Goal: Information Seeking & Learning: Learn about a topic

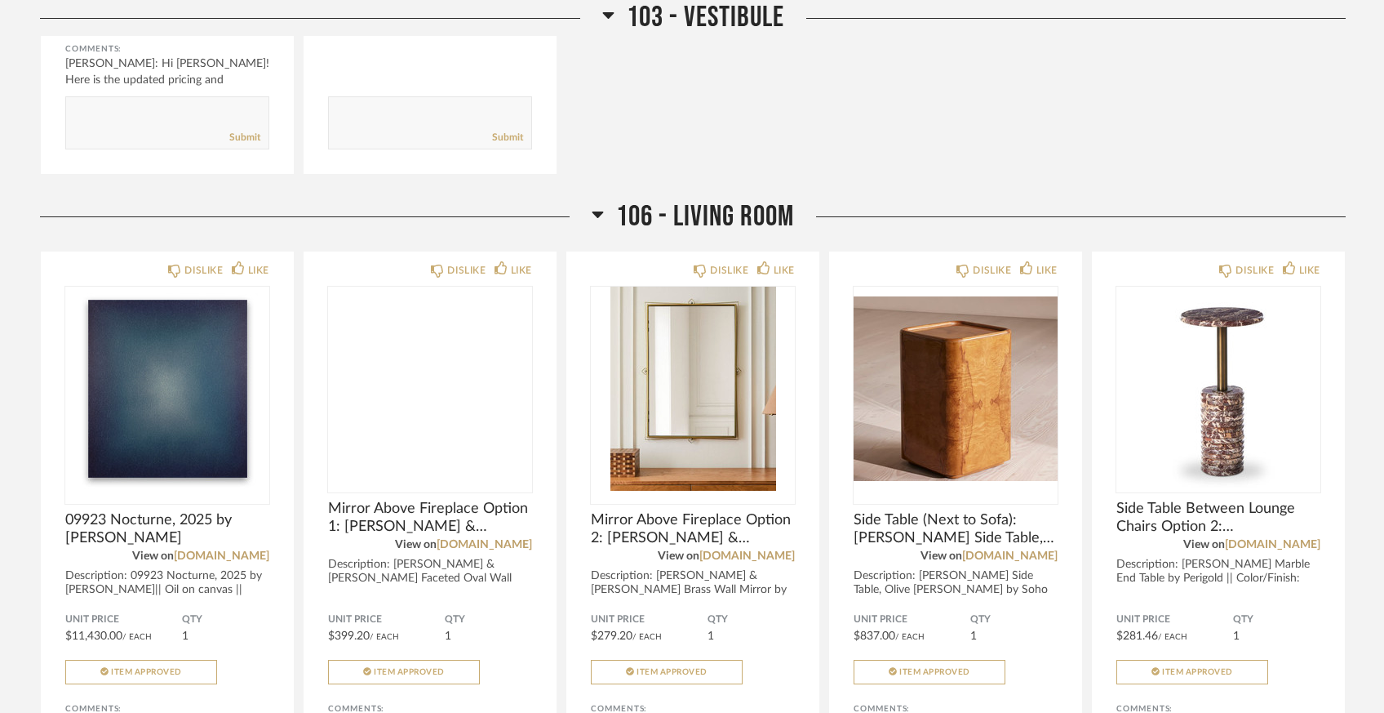
scroll to position [3027, 0]
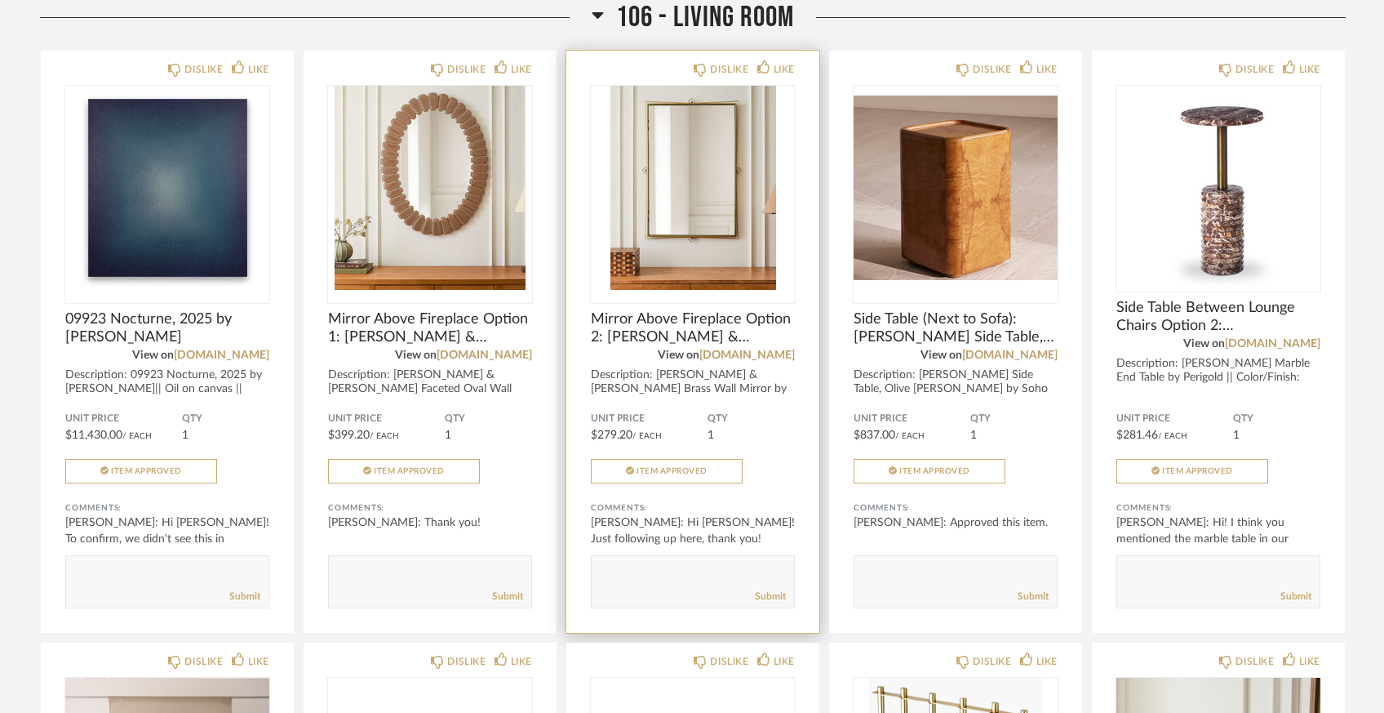
click at [715, 210] on img "0" at bounding box center [693, 188] width 204 height 204
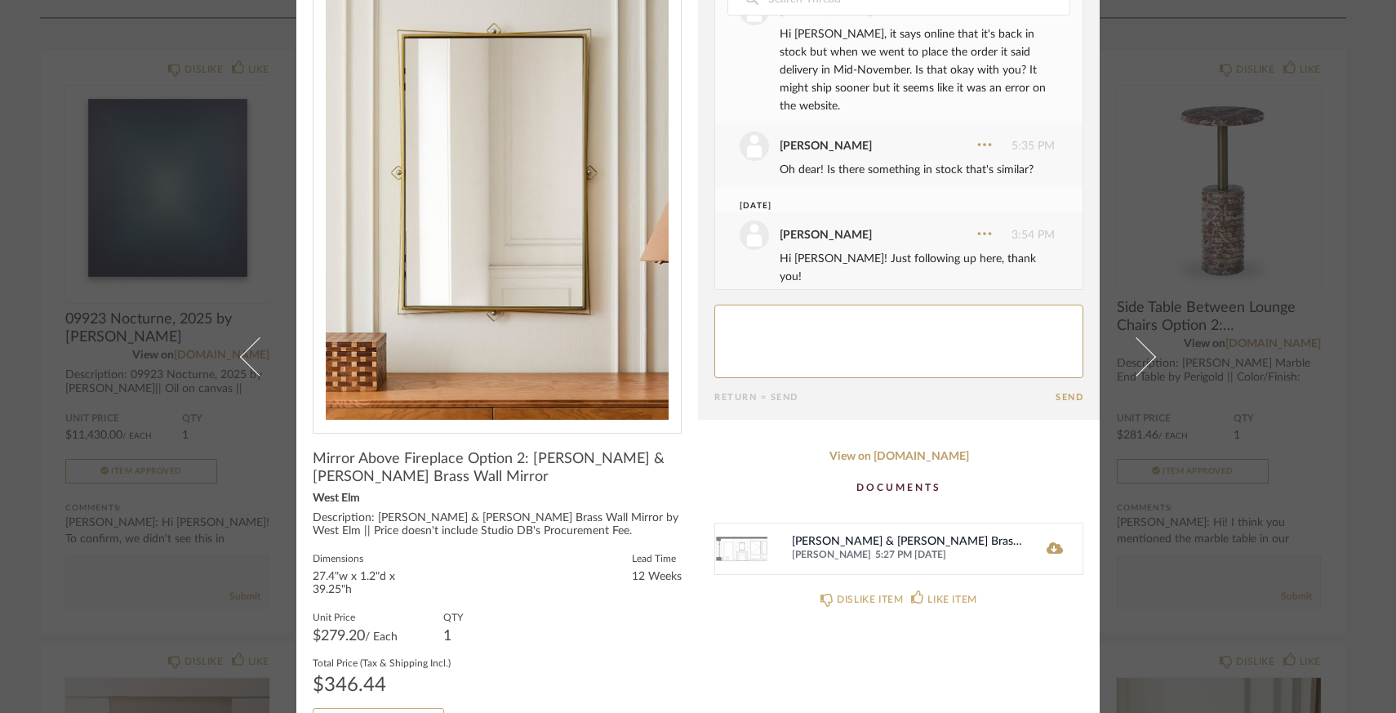
scroll to position [86, 0]
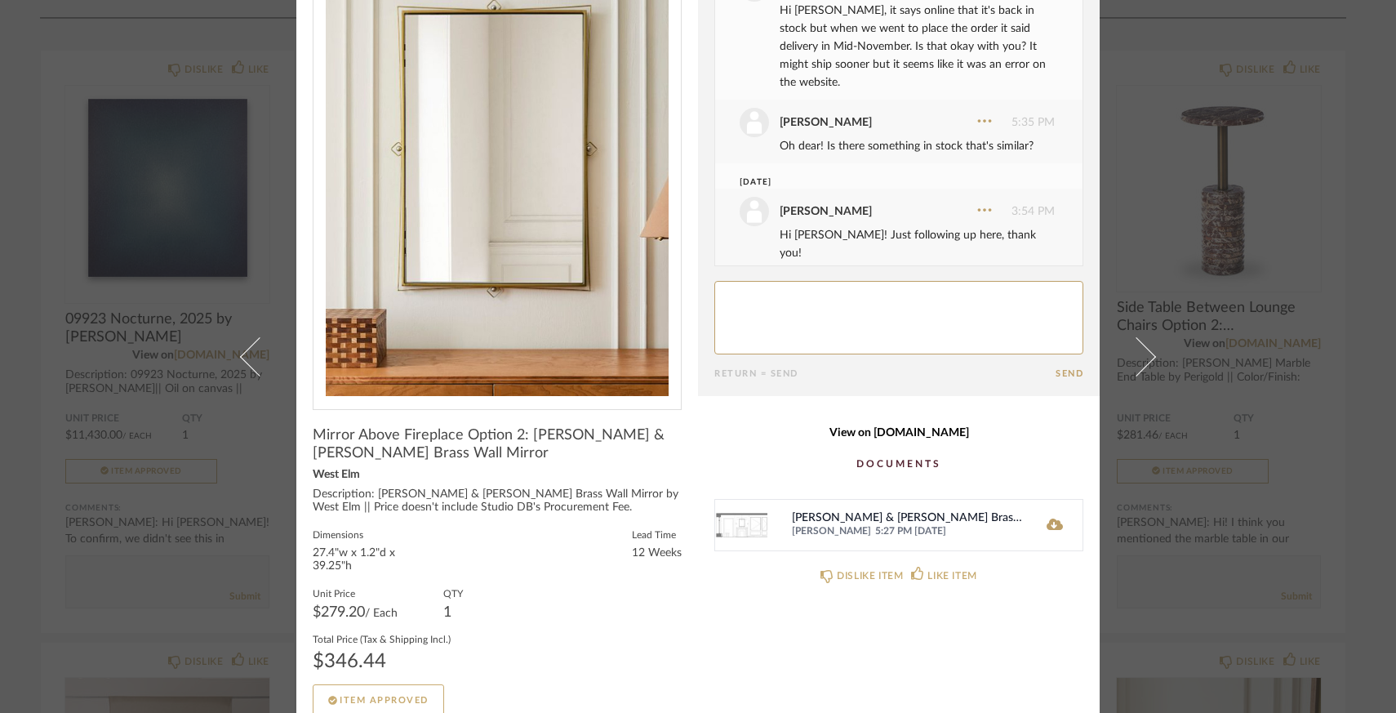
click at [863, 436] on link "View on [DOMAIN_NAME]" at bounding box center [898, 433] width 369 height 14
click at [785, 317] on textarea at bounding box center [898, 317] width 369 height 73
type textarea "Hi [PERSON_NAME]! Did we end up ordering this? Thanks!"
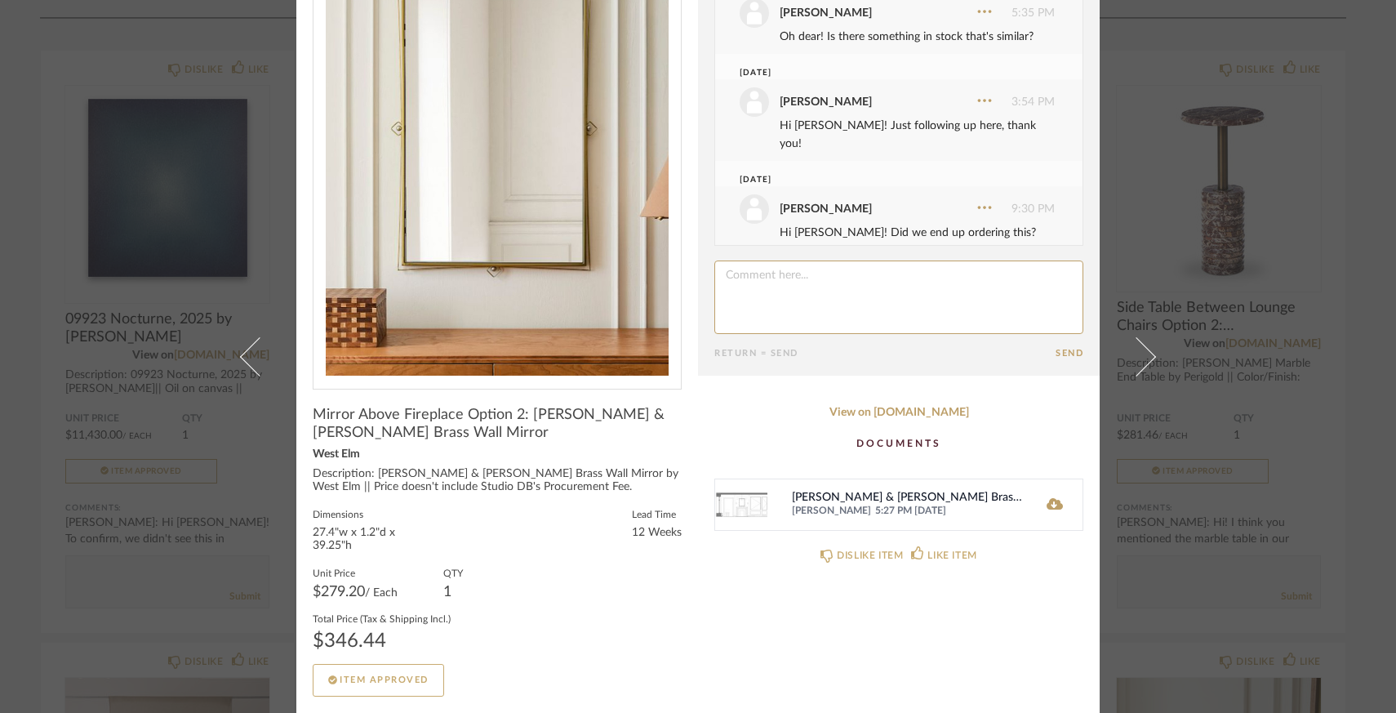
scroll to position [0, 0]
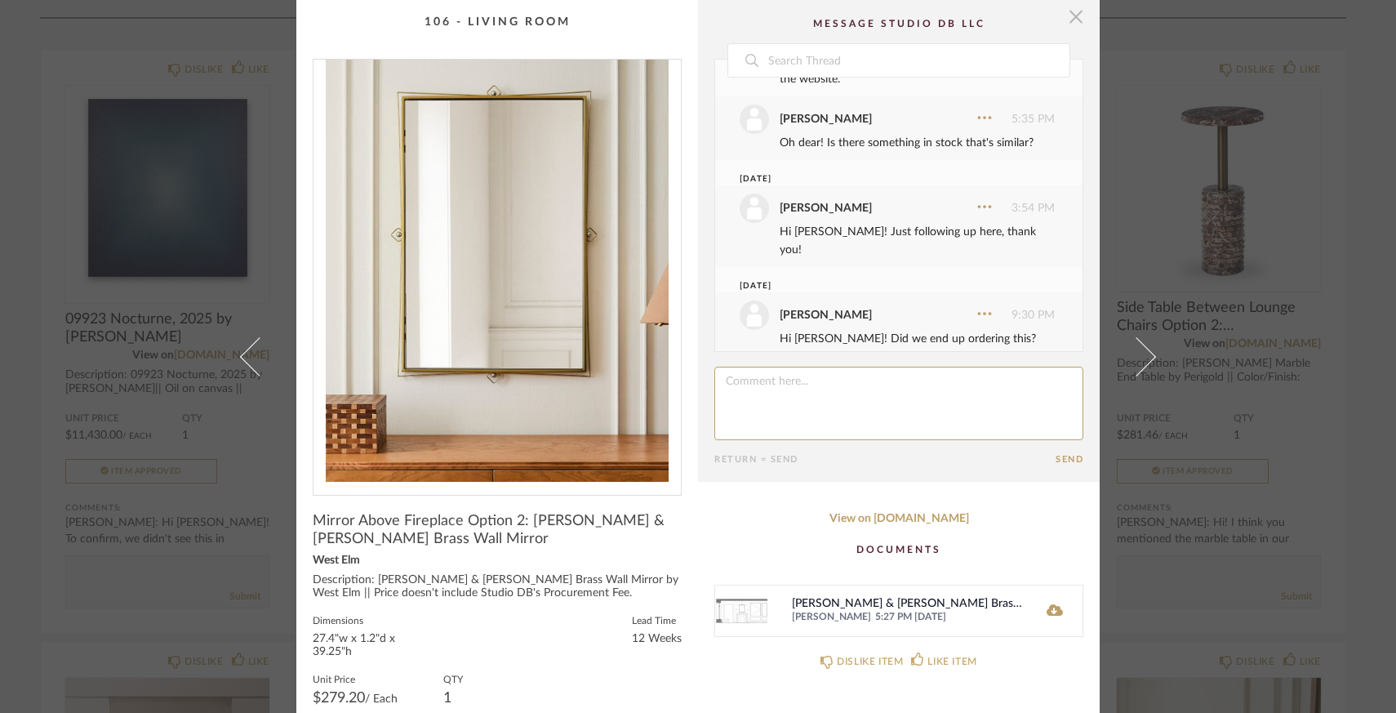
click at [1076, 20] on span "button" at bounding box center [1075, 16] width 33 height 33
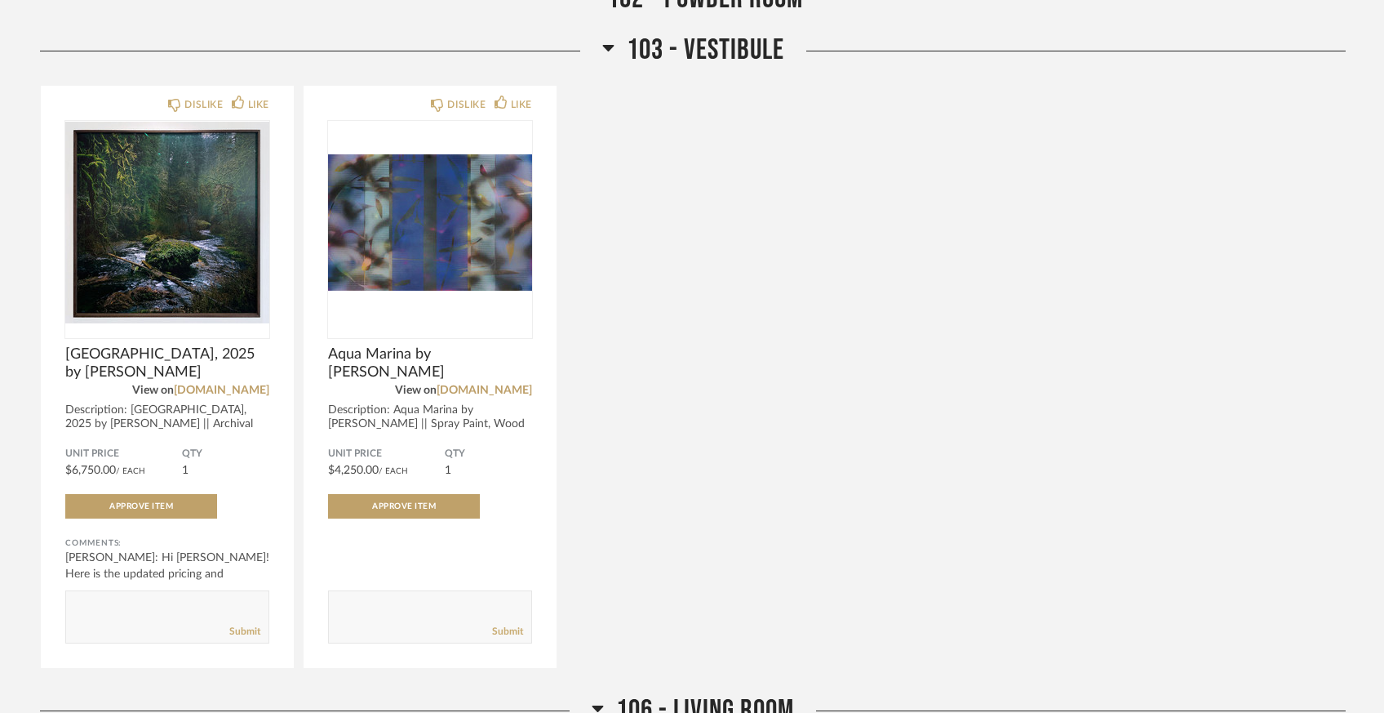
scroll to position [2329, 0]
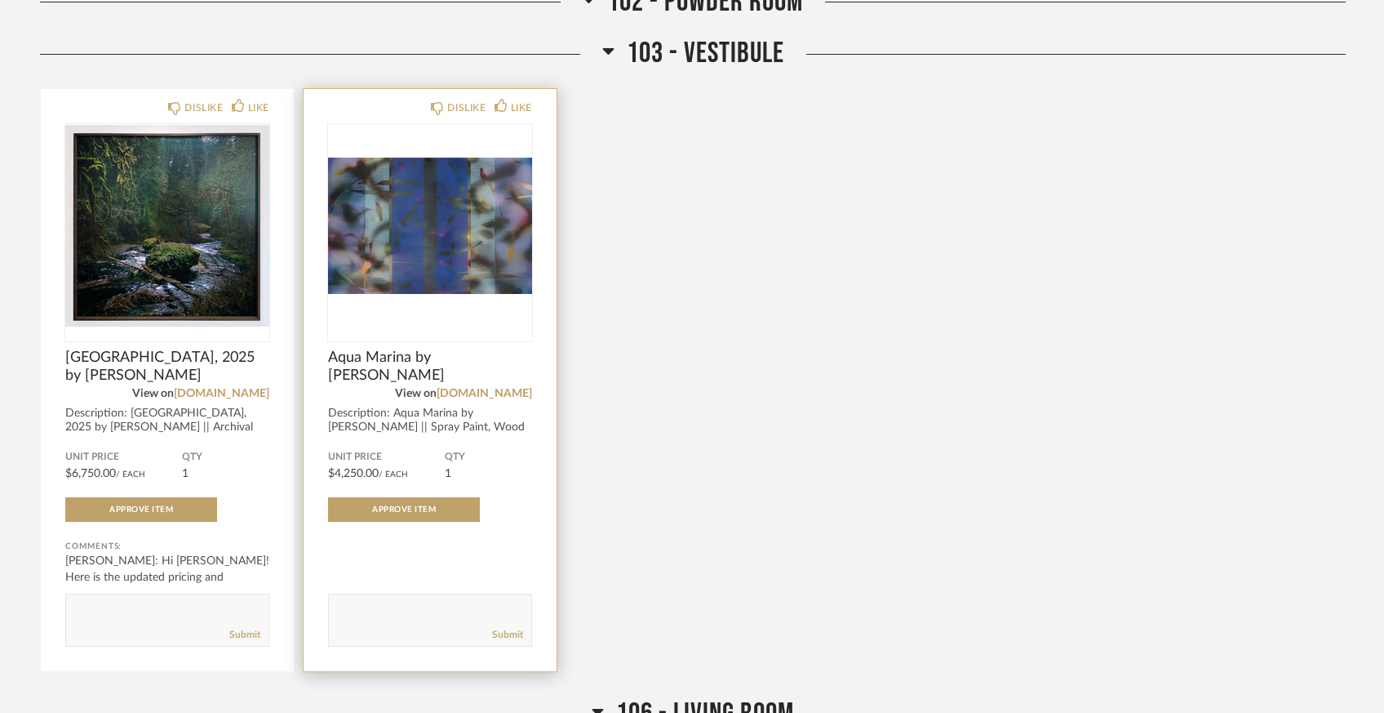
click at [493, 250] on img "0" at bounding box center [430, 226] width 204 height 204
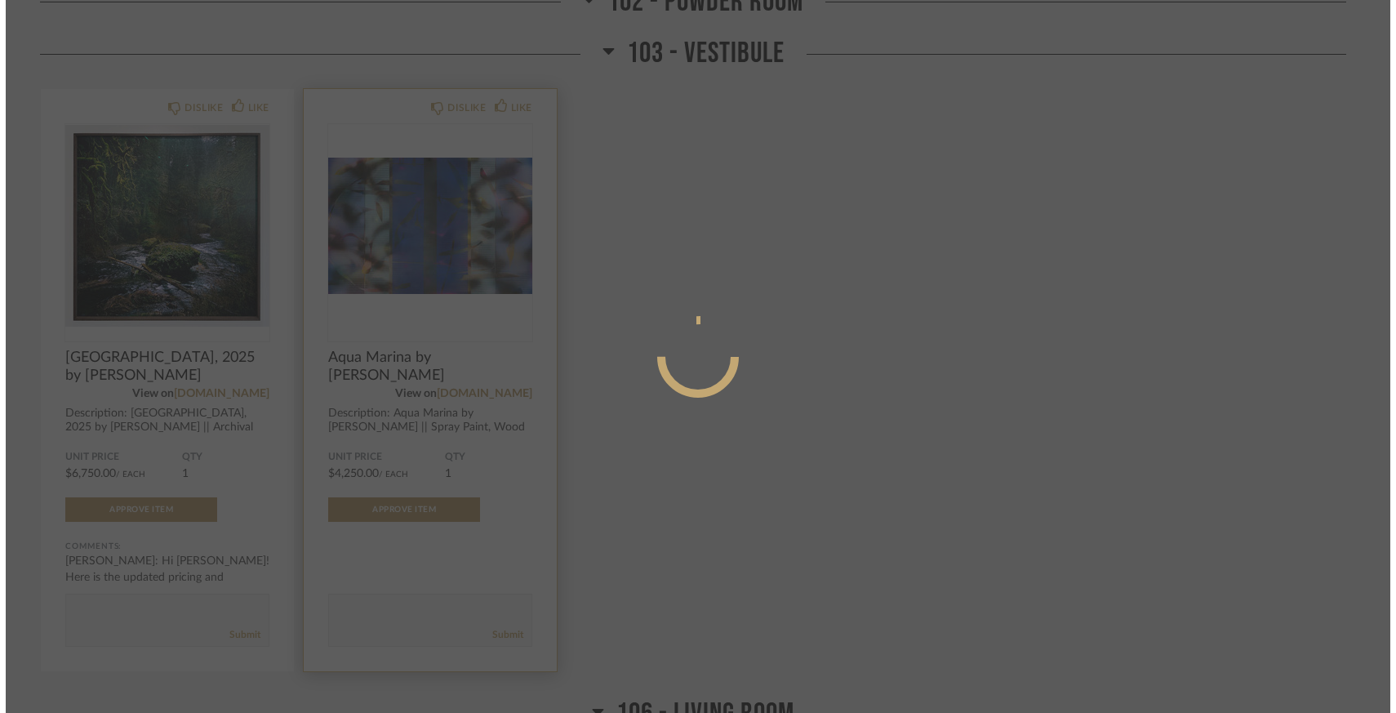
scroll to position [0, 0]
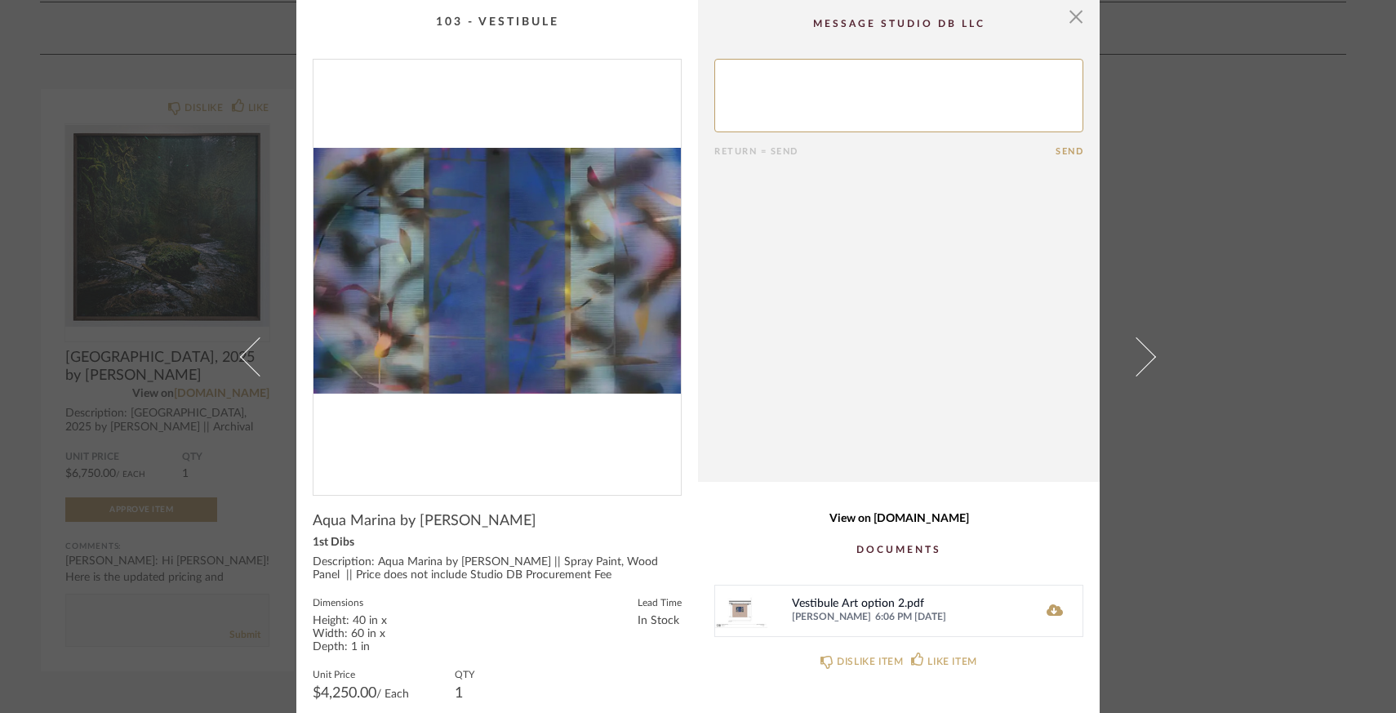
click at [922, 522] on link "View on [DOMAIN_NAME]" at bounding box center [898, 519] width 369 height 14
click at [1051, 606] on icon at bounding box center [1054, 609] width 16 height 11
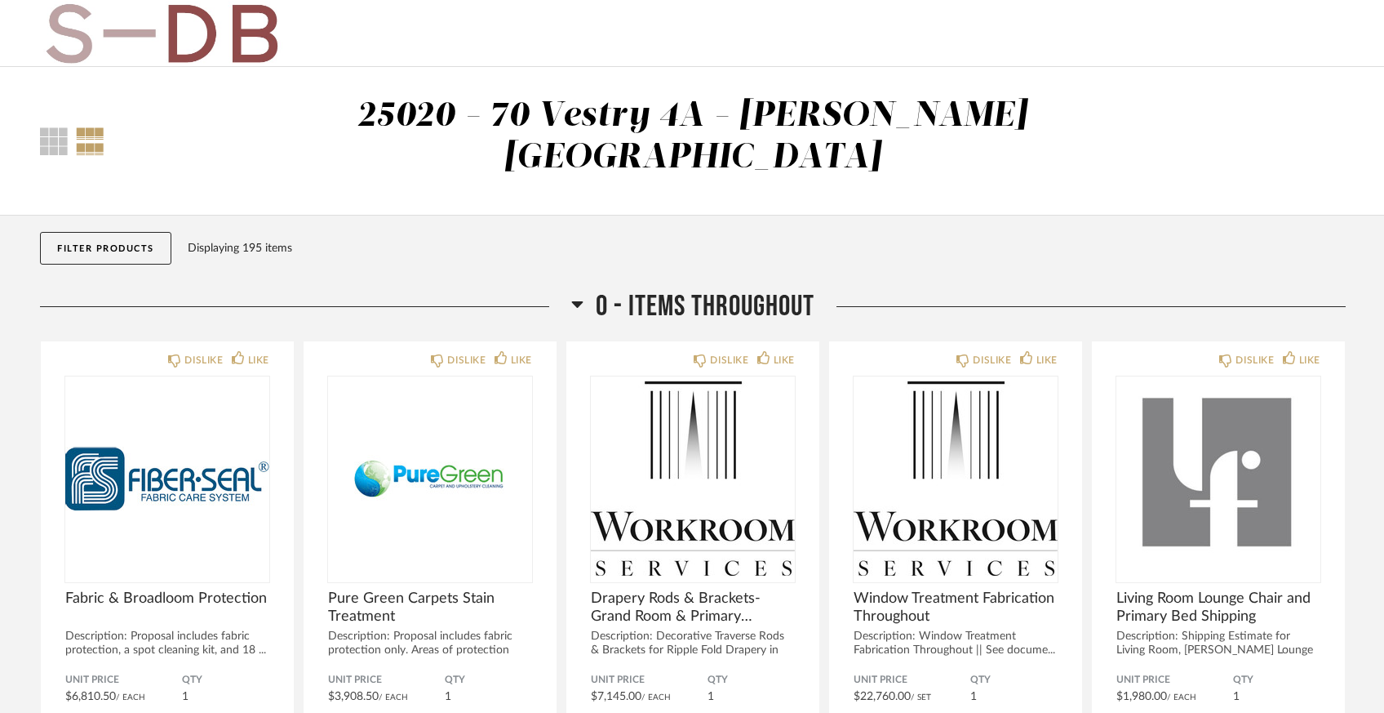
click at [153, 232] on button "Filter Products" at bounding box center [105, 248] width 131 height 33
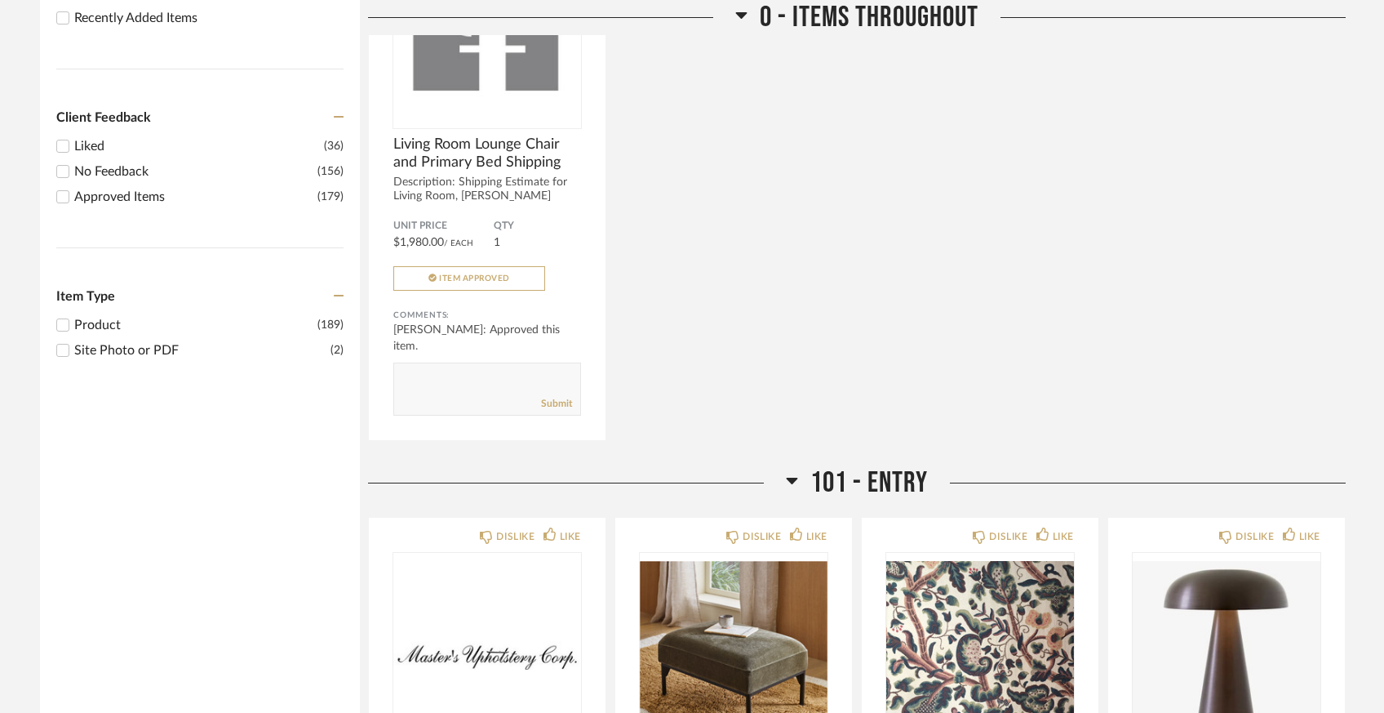
scroll to position [789, 0]
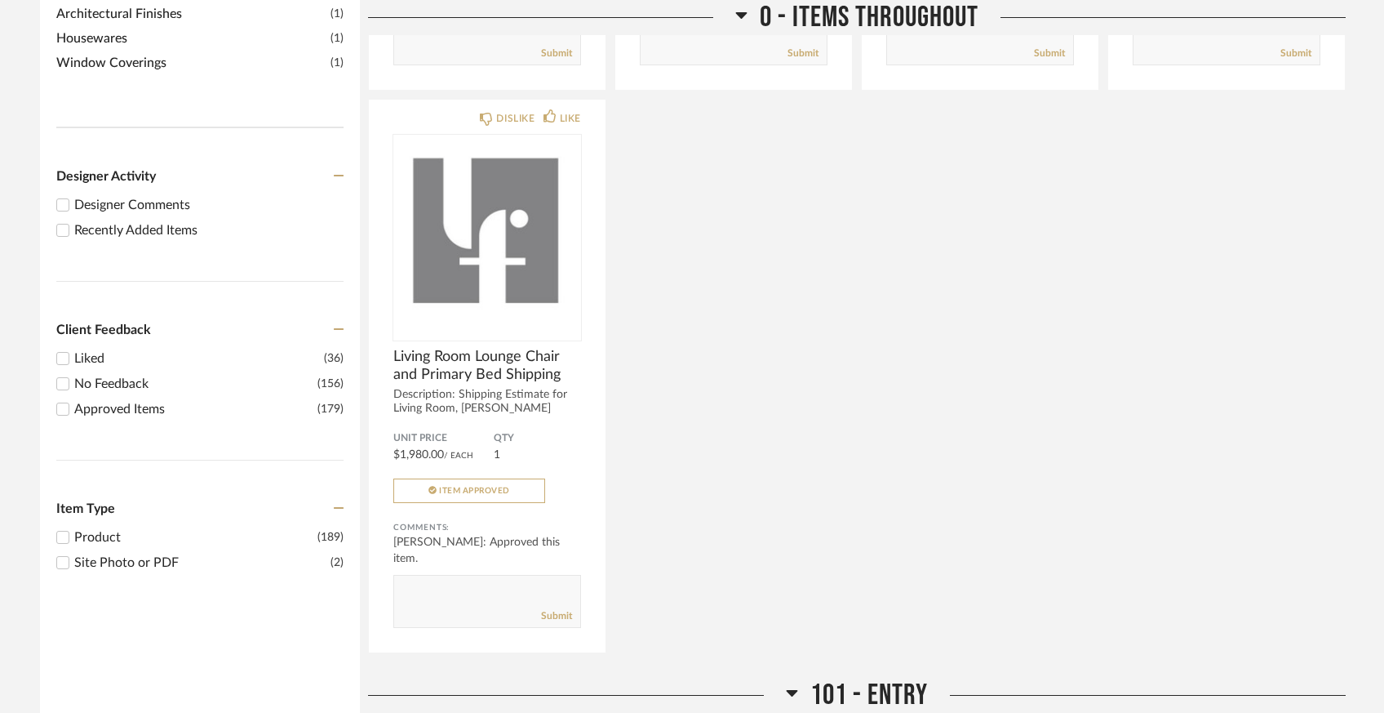
click at [132, 220] on div "Recently Added Items" at bounding box center [208, 230] width 269 height 20
click at [73, 220] on input "Recently Added Items" at bounding box center [63, 230] width 20 height 20
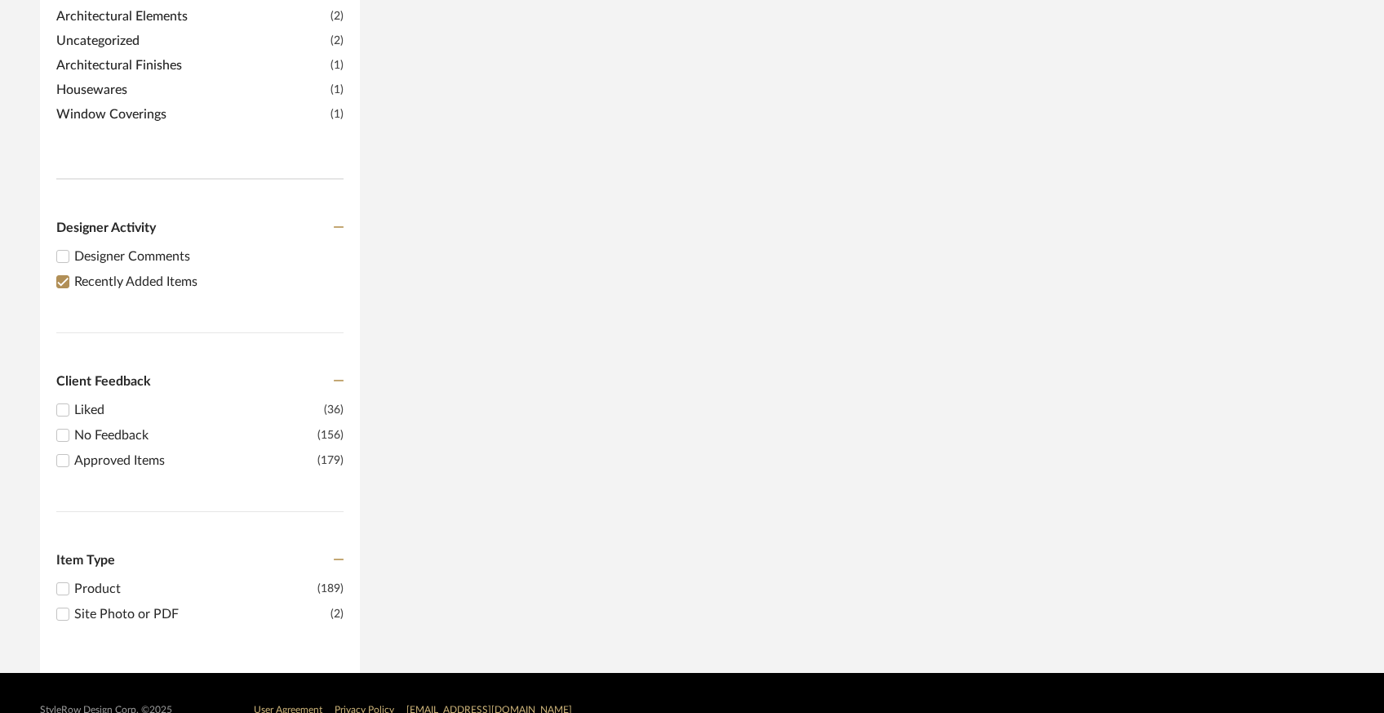
scroll to position [0, 0]
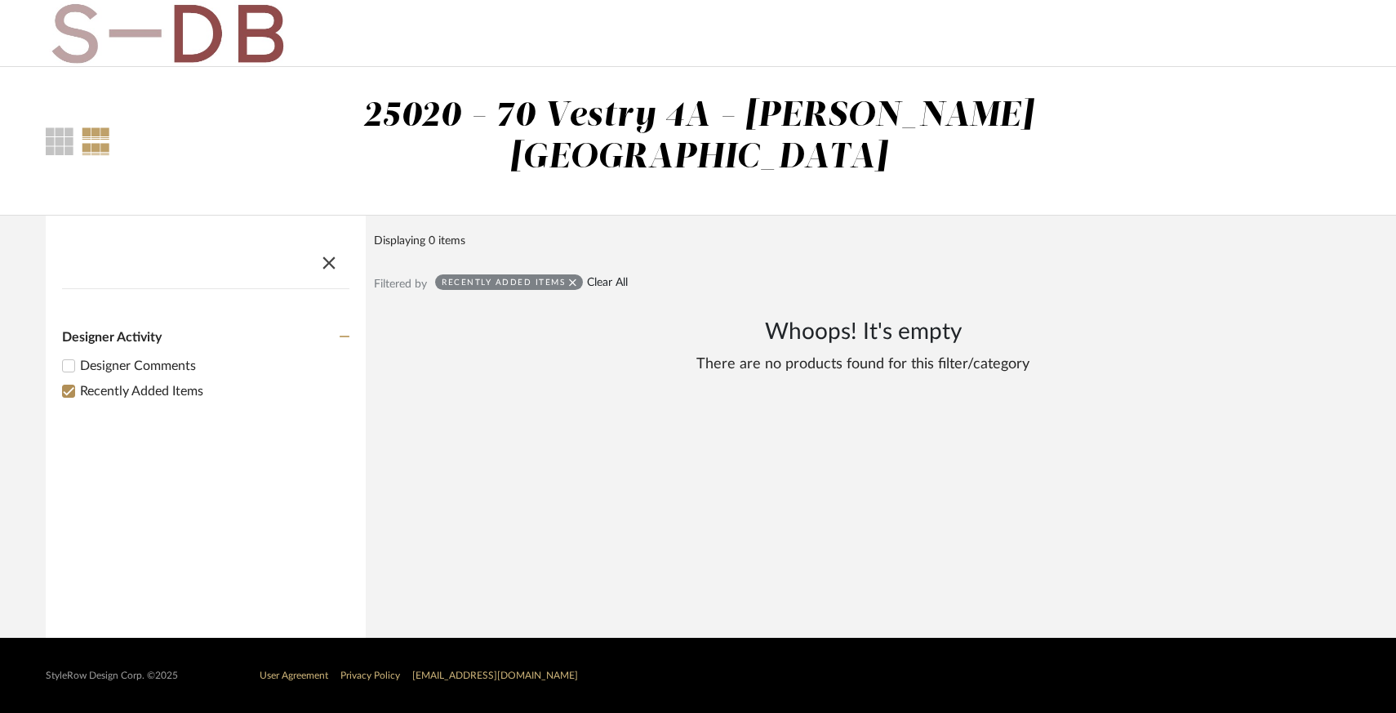
click at [603, 276] on link "Clear All" at bounding box center [607, 283] width 41 height 14
checkbox input "false"
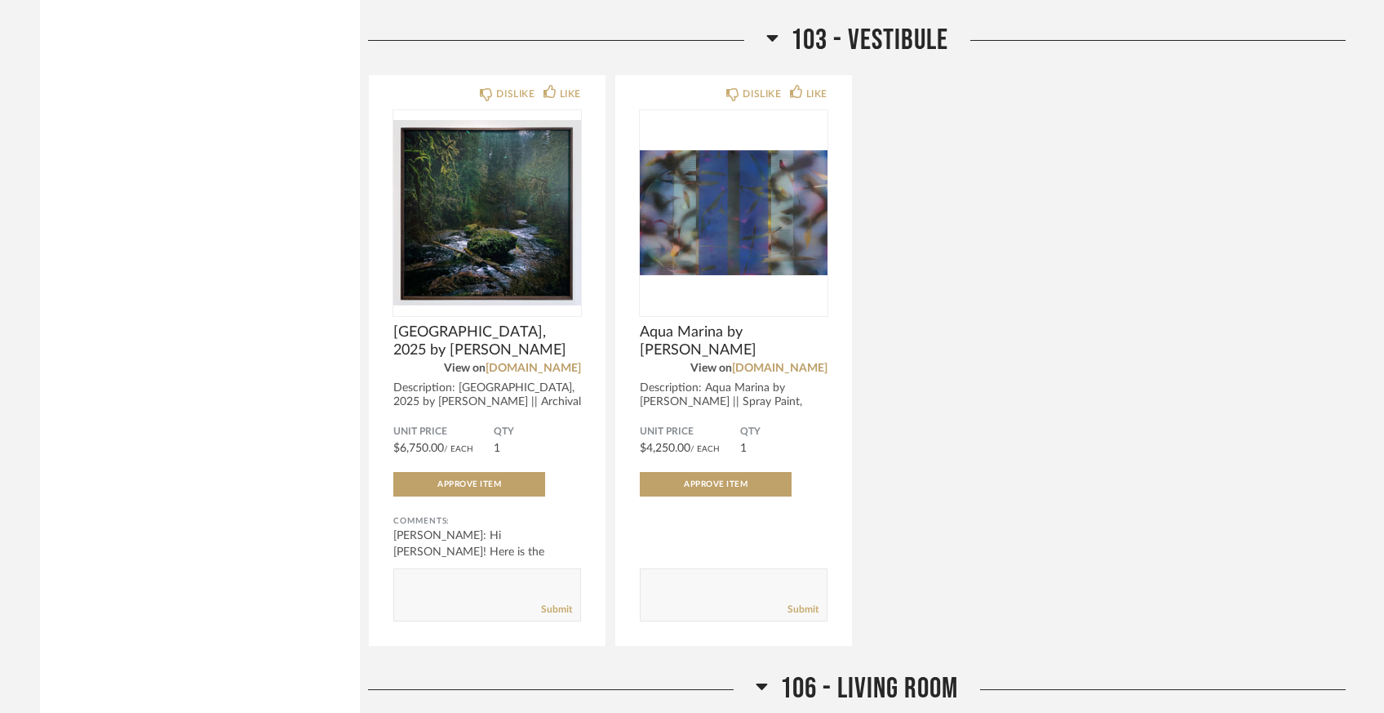
scroll to position [4013, 0]
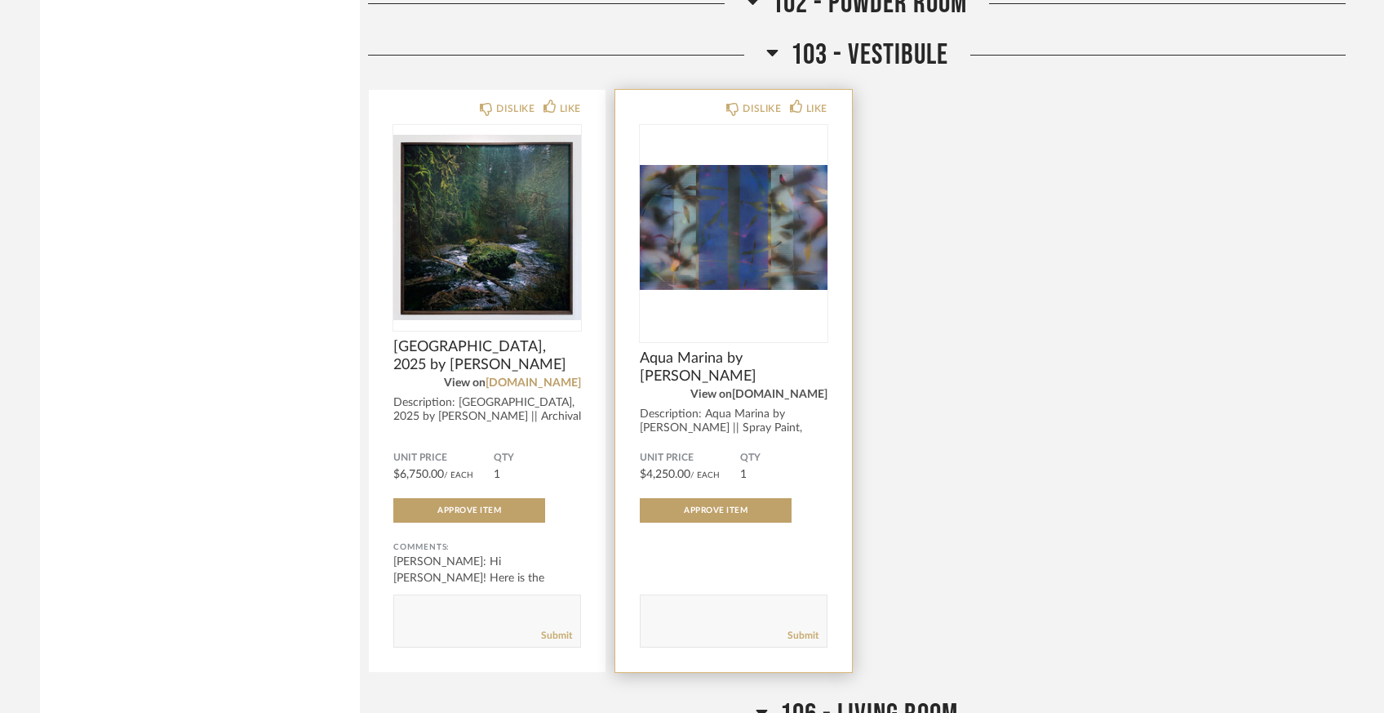
click at [798, 388] on link "[DOMAIN_NAME]" at bounding box center [779, 393] width 95 height 11
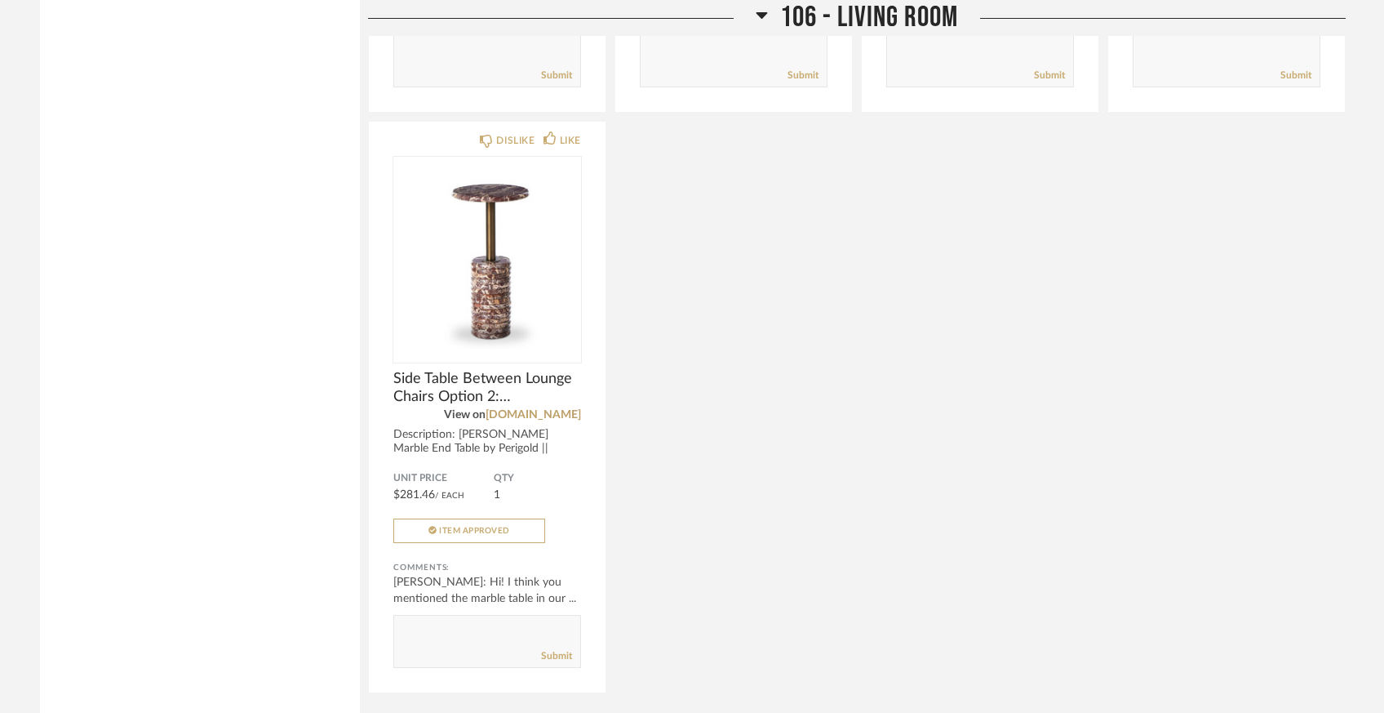
scroll to position [5358, 0]
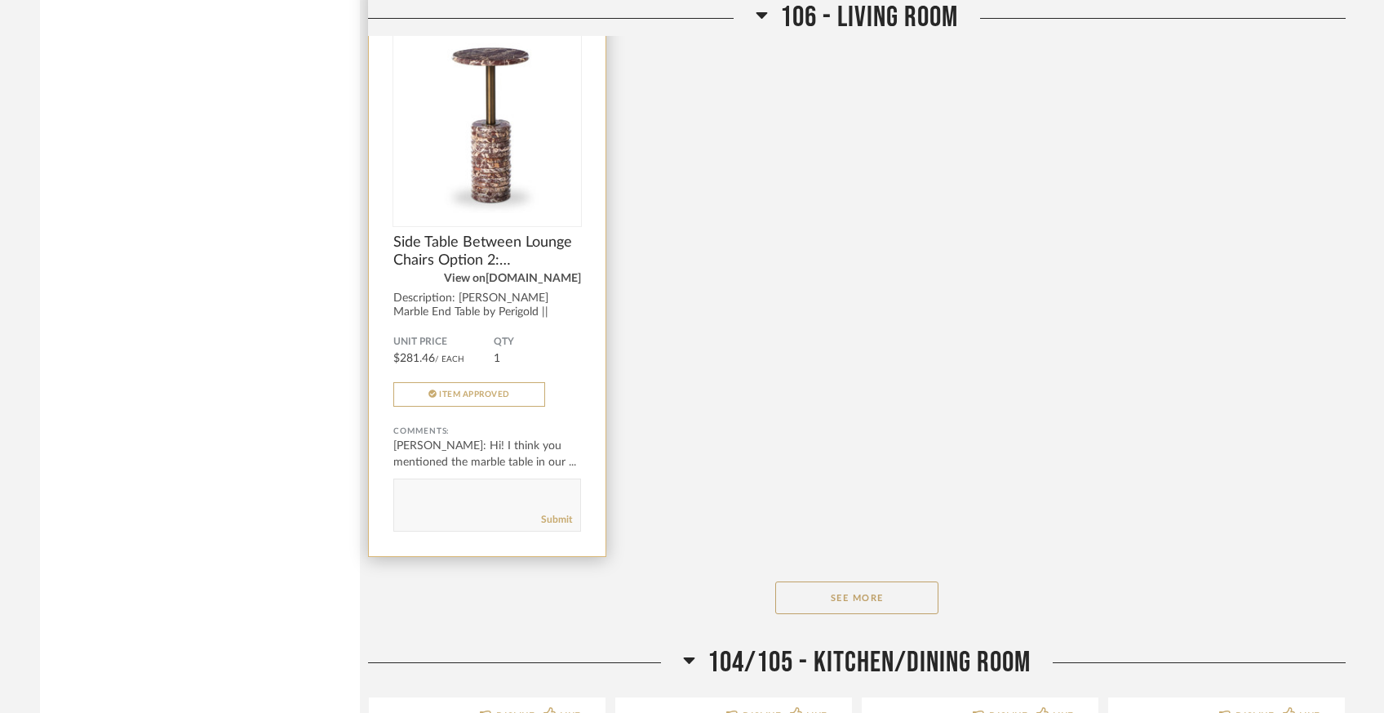
click at [548, 273] on link "[DOMAIN_NAME]" at bounding box center [533, 278] width 95 height 11
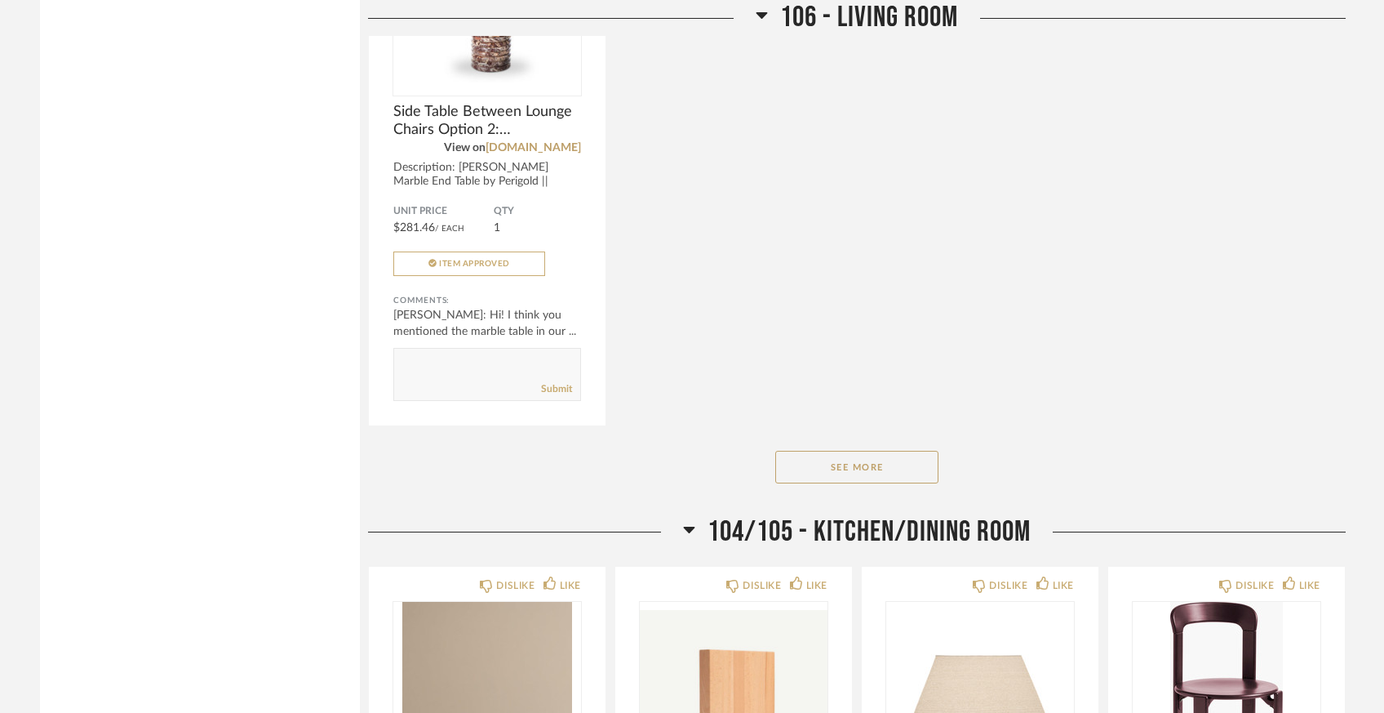
scroll to position [5494, 0]
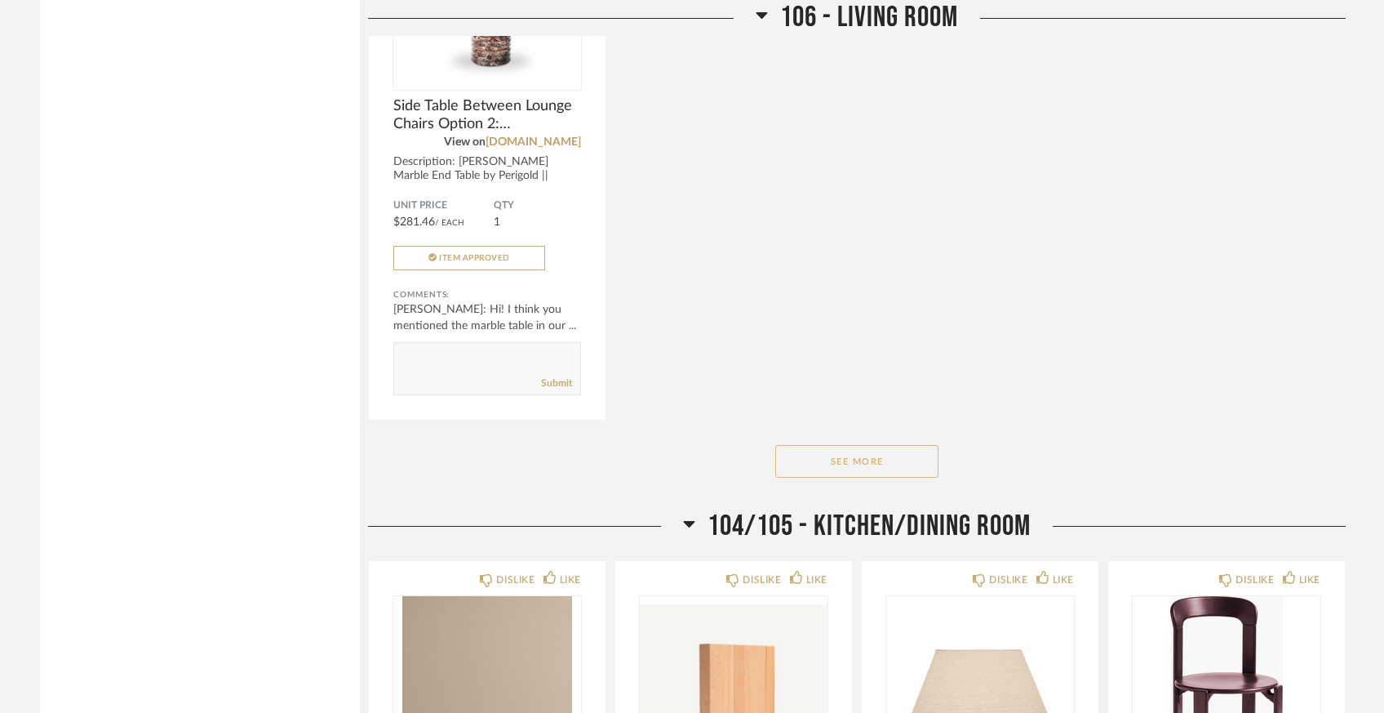
click at [882, 445] on button "See More" at bounding box center [856, 461] width 163 height 33
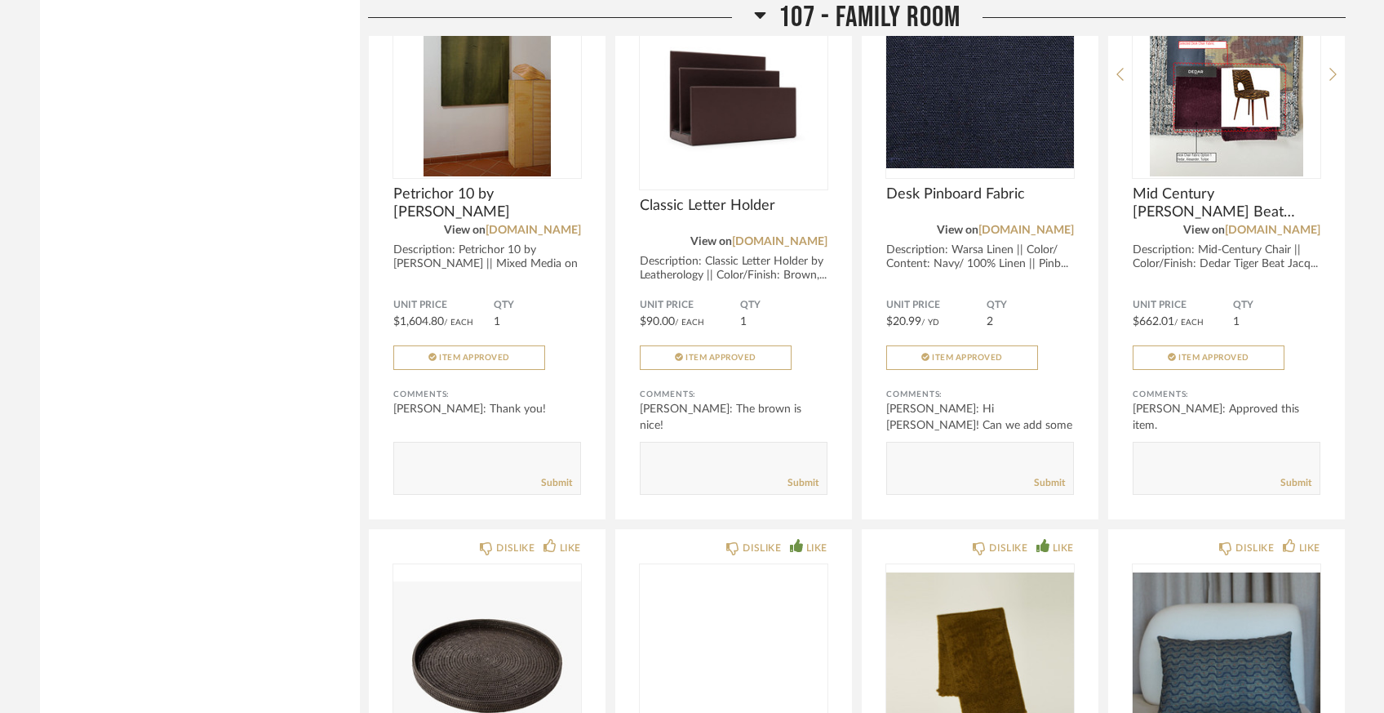
scroll to position [10781, 0]
